Goal: Navigation & Orientation: Find specific page/section

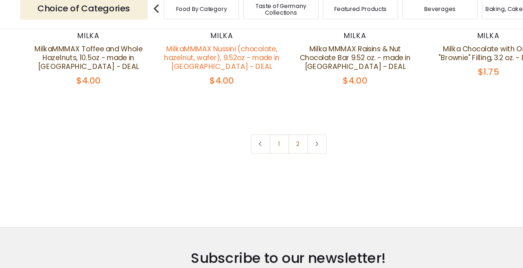
scroll to position [1639, 0]
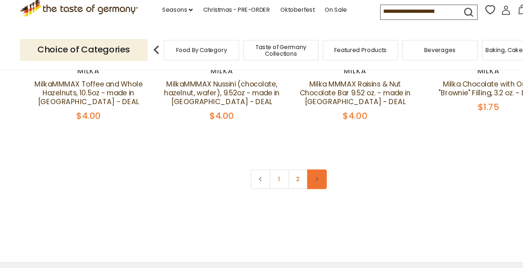
click at [291, 156] on link at bounding box center [285, 159] width 17 height 17
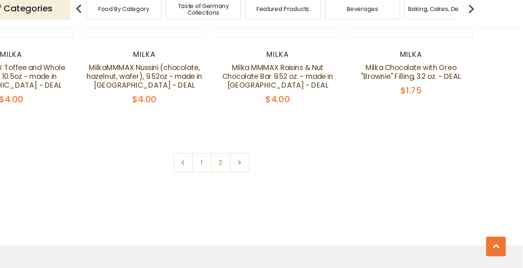
scroll to position [1655, 0]
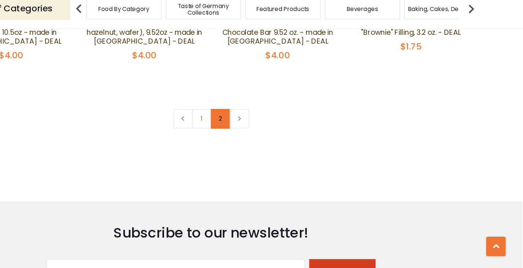
click at [266, 144] on link "2" at bounding box center [270, 142] width 17 height 17
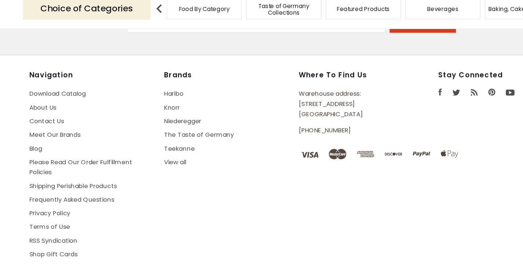
scroll to position [1858, 0]
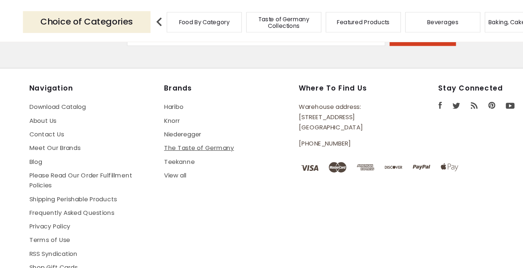
click at [180, 152] on link "The Taste of Germany" at bounding box center [184, 155] width 59 height 7
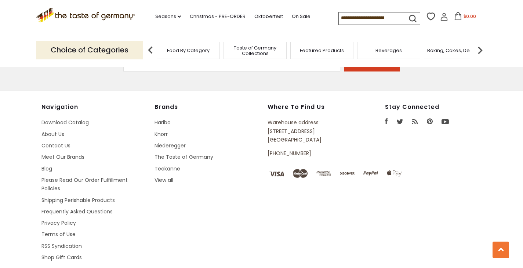
scroll to position [1890, 0]
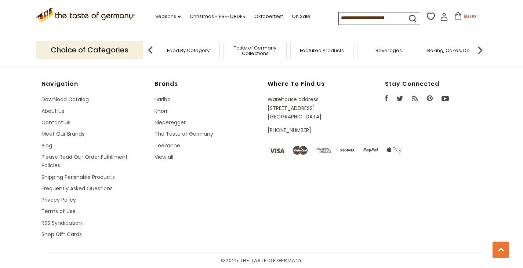
click at [173, 123] on link "Niederegger" at bounding box center [170, 122] width 31 height 7
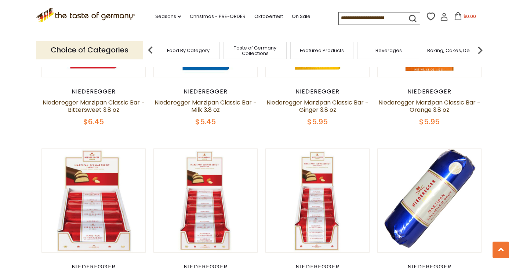
scroll to position [517, 0]
